Goal: Transaction & Acquisition: Purchase product/service

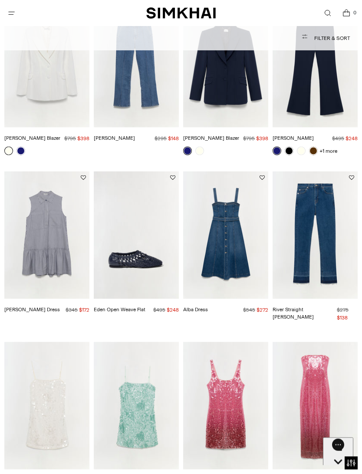
scroll to position [796, 0]
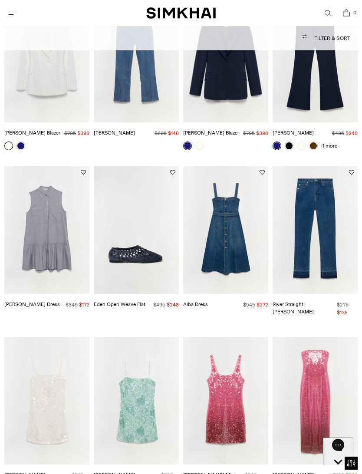
click at [31, 301] on link "[PERSON_NAME] Dress" at bounding box center [32, 304] width 56 height 6
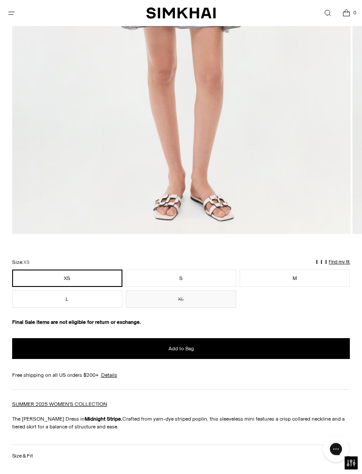
scroll to position [369, 0]
click at [195, 349] on button "Add to Bag" at bounding box center [181, 348] width 338 height 21
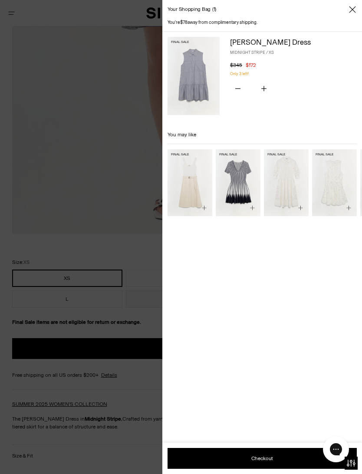
scroll to position [378, 0]
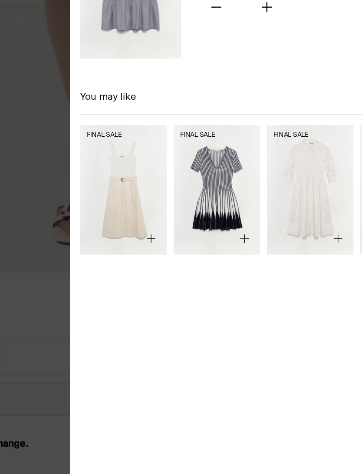
click at [216, 149] on img "Beckett Dress" at bounding box center [238, 182] width 45 height 67
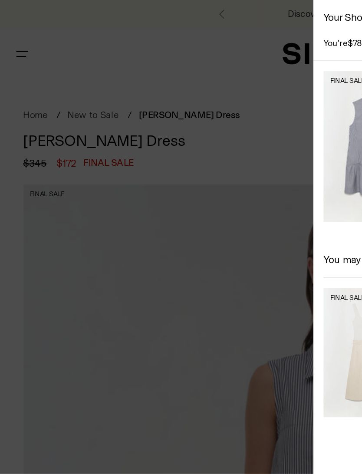
scroll to position [250, 0]
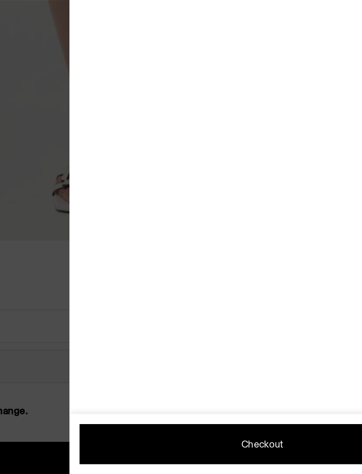
click at [24, 22] on div at bounding box center [181, 237] width 362 height 474
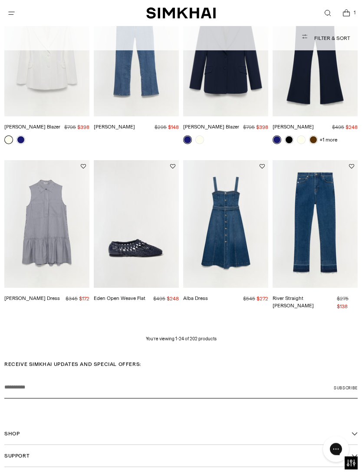
scroll to position [862, 0]
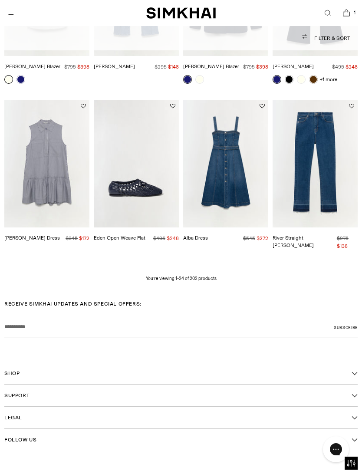
click at [198, 235] on link "Alba Dress" at bounding box center [195, 238] width 25 height 6
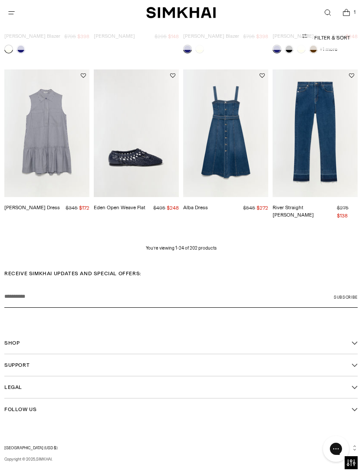
click at [340, 38] on button "Filter & Sort" at bounding box center [181, 37] width 338 height 17
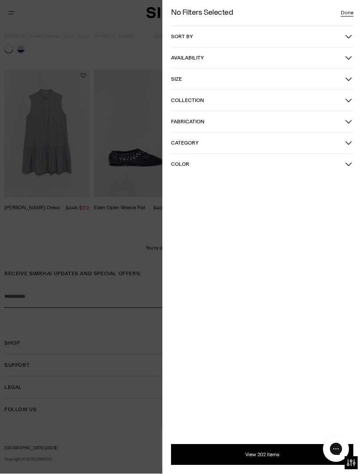
click at [351, 33] on icon "button" at bounding box center [348, 36] width 7 height 7
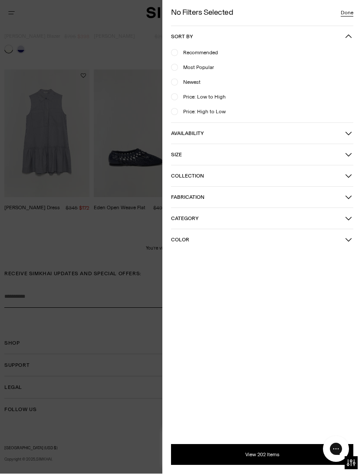
click at [222, 96] on span "Price: Low to High" at bounding box center [202, 97] width 48 height 8
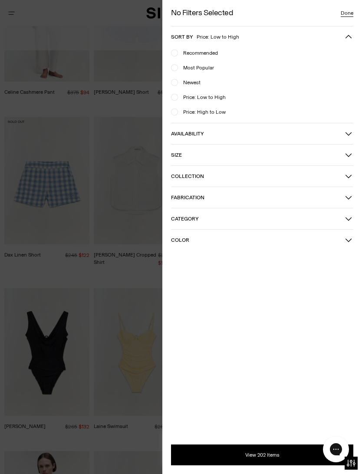
scroll to position [62, 0]
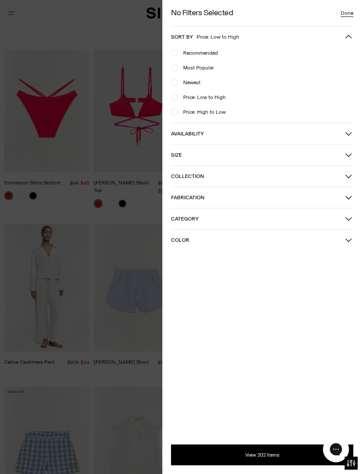
click at [259, 448] on button "View 202 Items" at bounding box center [262, 454] width 182 height 21
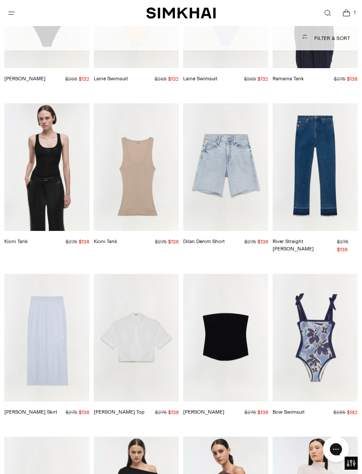
scroll to position [721, 0]
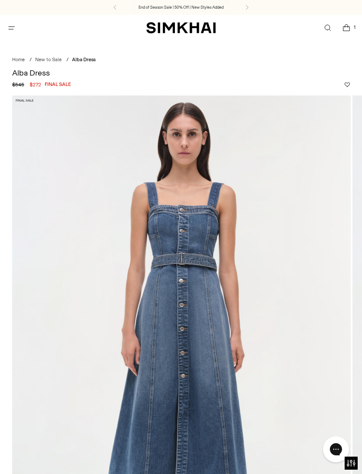
click at [14, 28] on icon "Open menu modal" at bounding box center [11, 27] width 9 height 7
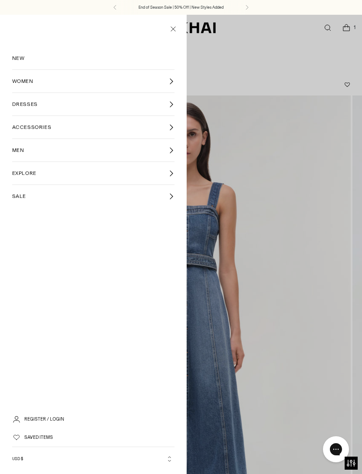
click at [26, 196] on link "SALE" at bounding box center [93, 196] width 163 height 23
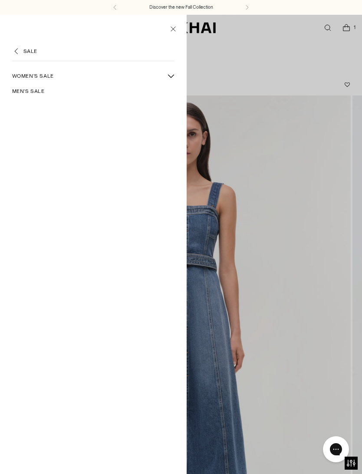
click at [56, 76] on link "Women's Sale" at bounding box center [87, 76] width 151 height 15
click at [295, 246] on div at bounding box center [181, 252] width 362 height 474
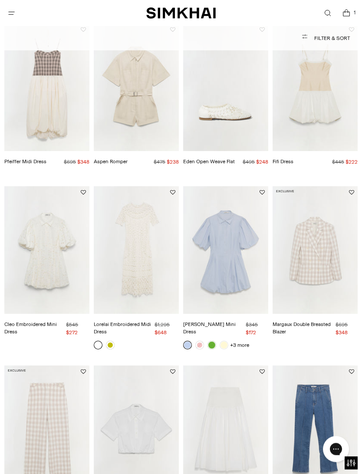
scroll to position [252, 0]
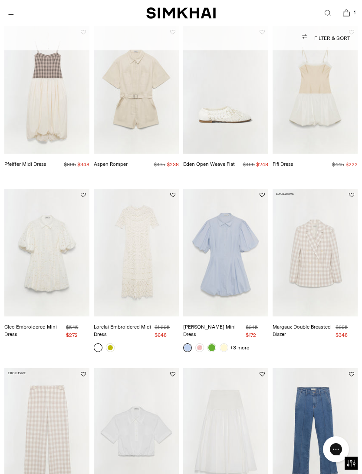
click at [332, 13] on icon "Open search modal" at bounding box center [327, 13] width 9 height 7
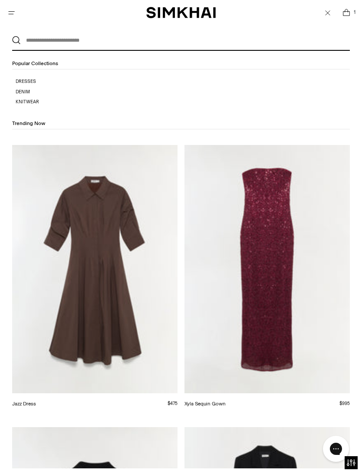
click at [37, 39] on input "text" at bounding box center [179, 40] width 317 height 19
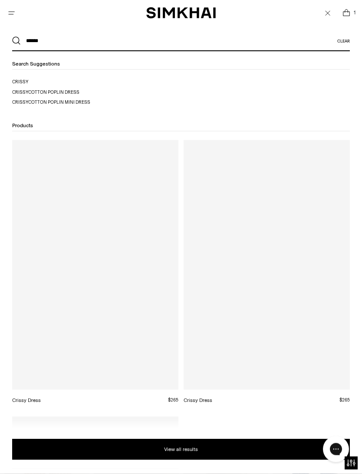
type input "******"
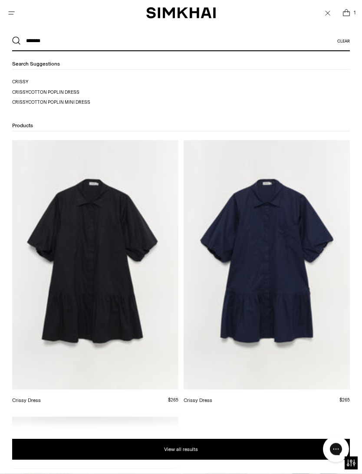
scroll to position [0, 0]
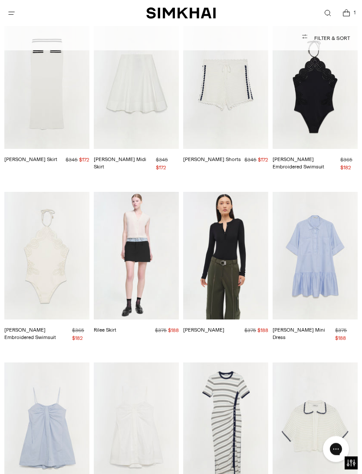
scroll to position [2308, 0]
click at [322, 327] on link "[PERSON_NAME] Mini Dress" at bounding box center [298, 334] width 52 height 14
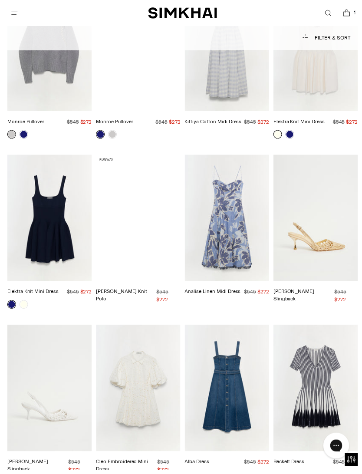
scroll to position [5472, 0]
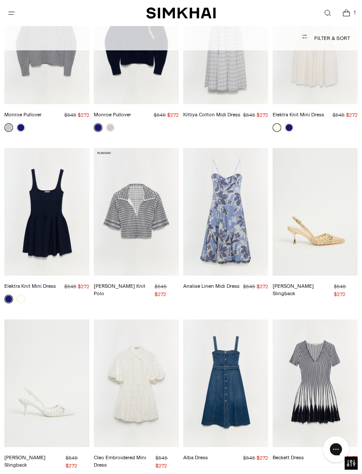
click at [314, 283] on link "[PERSON_NAME] Slingback" at bounding box center [292, 290] width 41 height 14
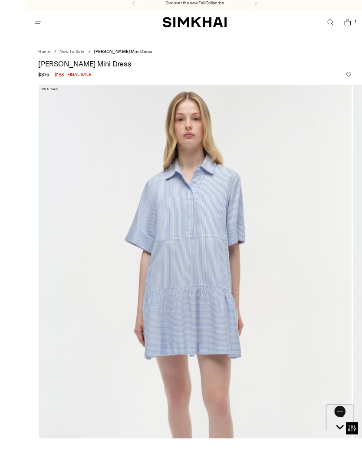
scroll to position [8, 0]
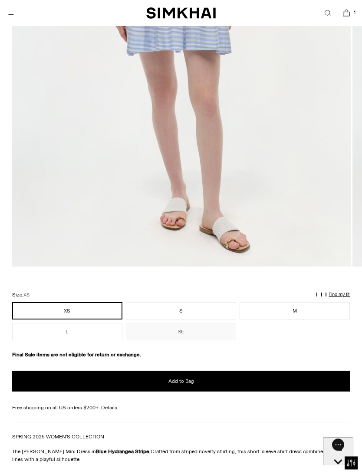
click at [189, 383] on span "Add to Bag" at bounding box center [181, 381] width 26 height 7
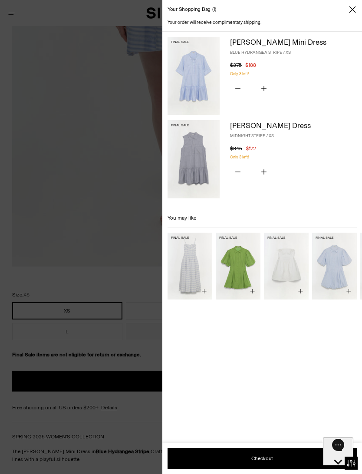
click at [360, 6] on div "Your shopping bag 1" at bounding box center [262, 9] width 200 height 19
click at [355, 5] on icon "Close" at bounding box center [352, 9] width 7 height 9
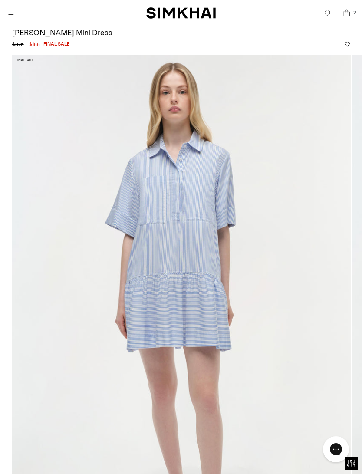
scroll to position [39, 0]
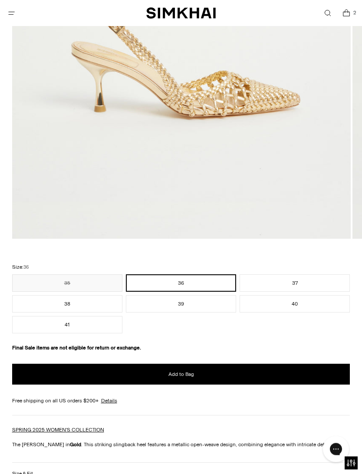
scroll to position [366, 0]
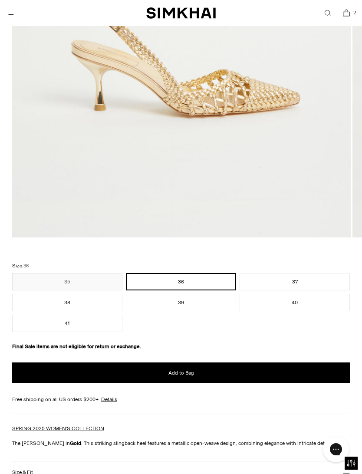
click at [196, 379] on button "Add to Bag" at bounding box center [181, 372] width 338 height 21
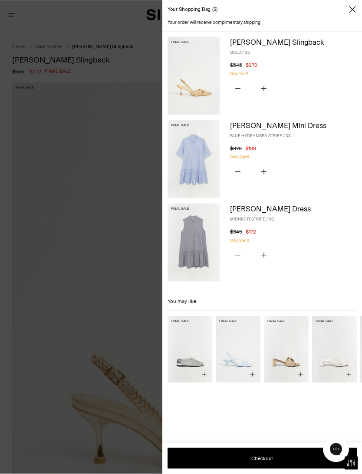
scroll to position [0, 0]
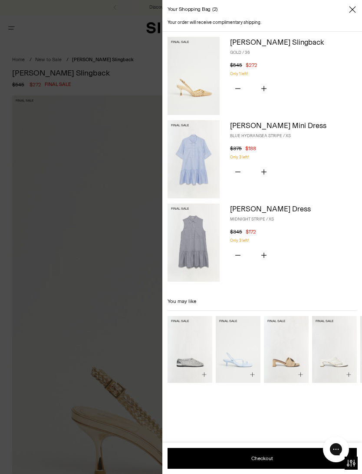
click at [281, 128] on link "[PERSON_NAME] Mini Dress" at bounding box center [278, 125] width 96 height 9
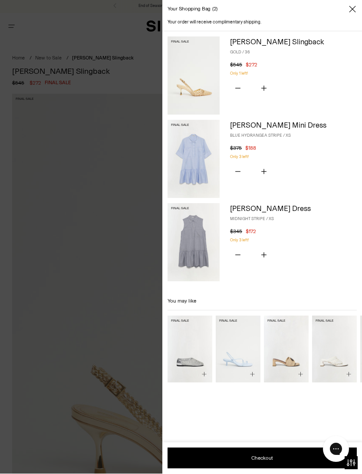
scroll to position [1, 0]
click at [261, 213] on link "[PERSON_NAME] Dress" at bounding box center [270, 208] width 81 height 9
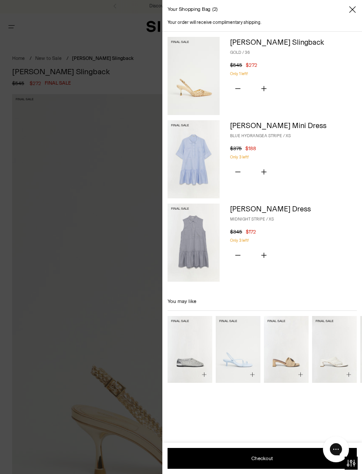
scroll to position [0, 0]
click at [240, 166] on button "Subtract product quantity" at bounding box center [238, 172] width 16 height 18
